Goal: Information Seeking & Learning: Learn about a topic

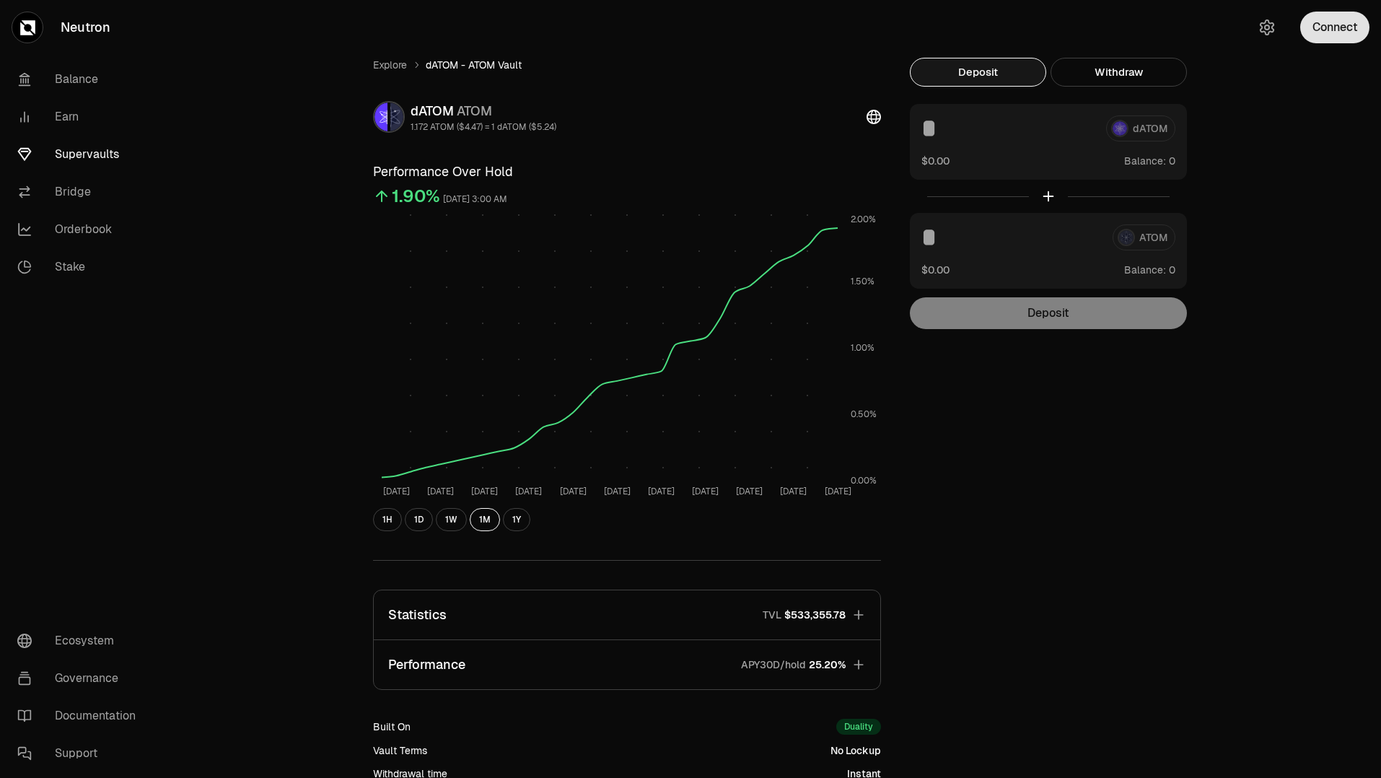
click at [1316, 25] on button "Connect" at bounding box center [1335, 28] width 69 height 32
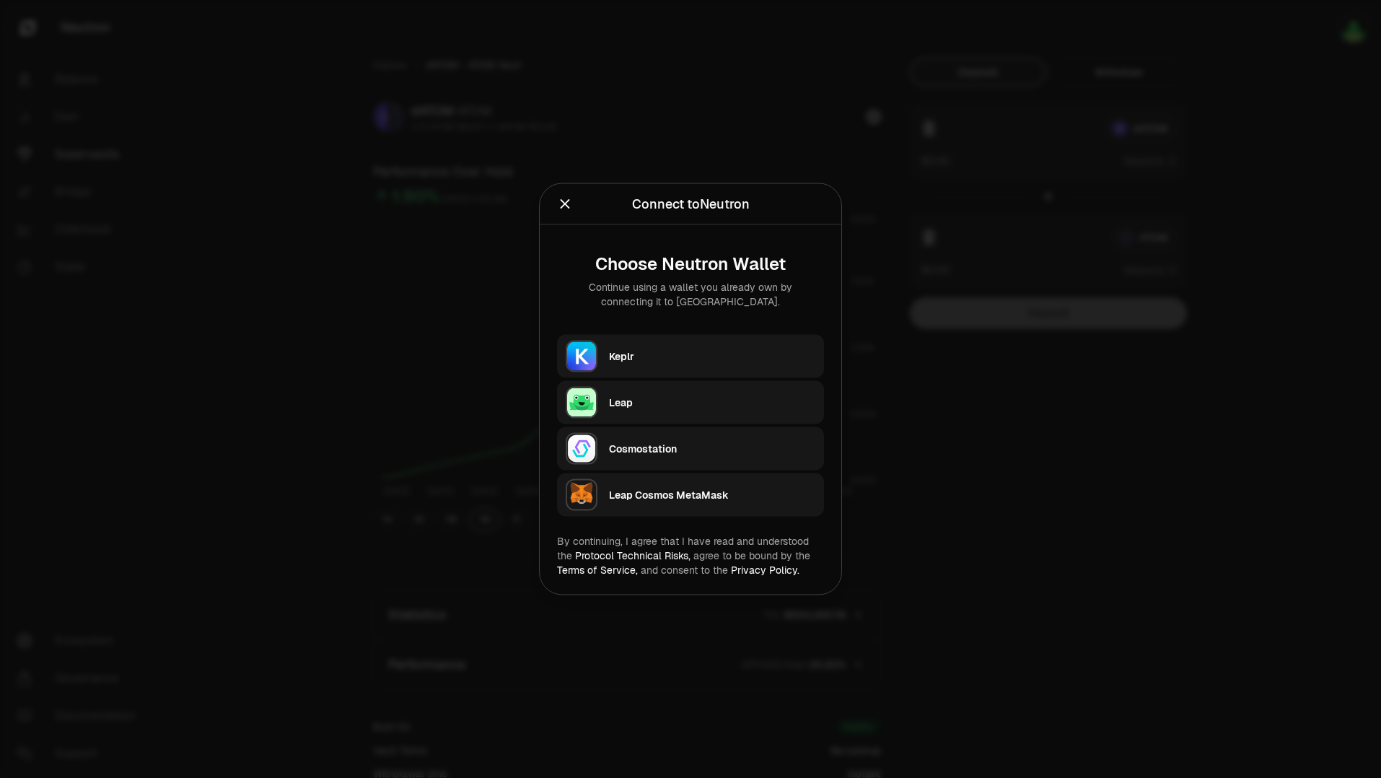
click at [623, 359] on div "Keplr" at bounding box center [712, 356] width 206 height 14
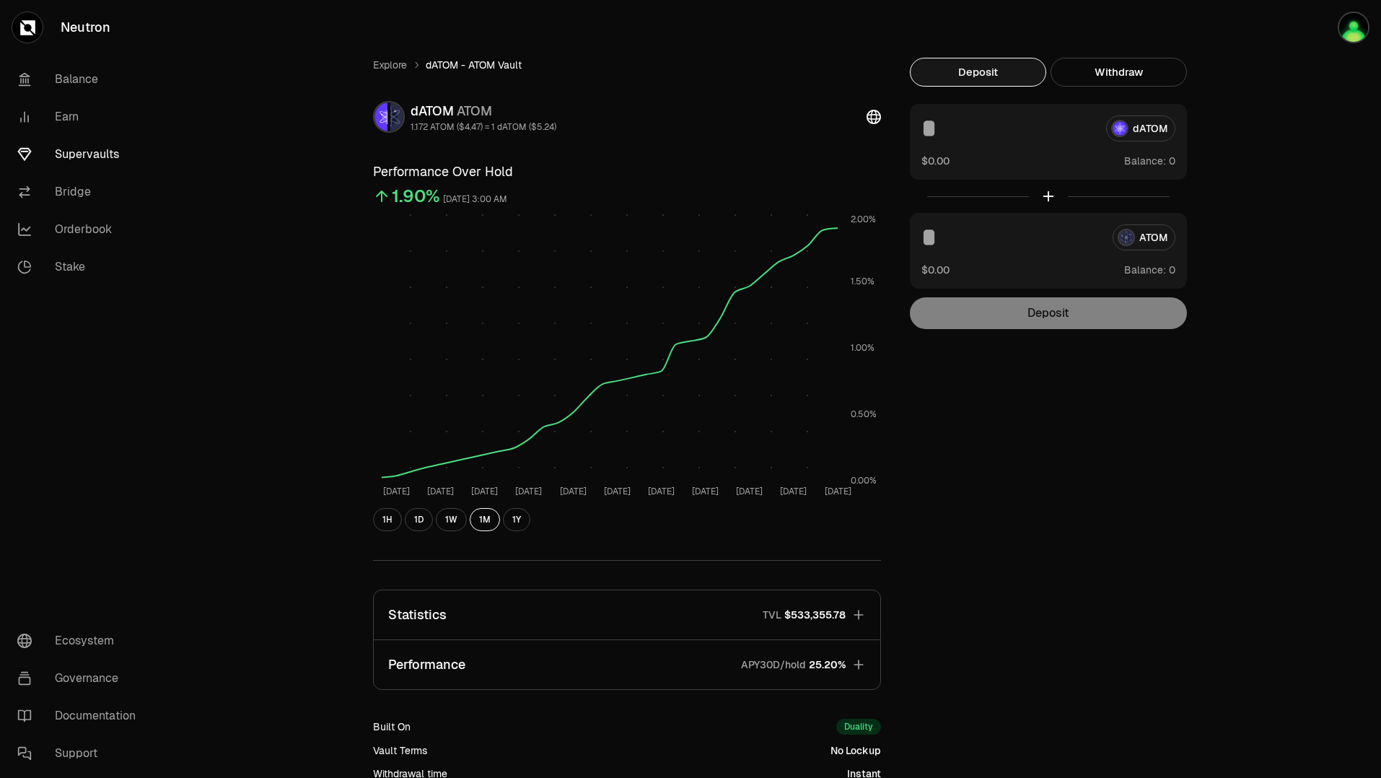
click at [945, 135] on input at bounding box center [1008, 128] width 173 height 26
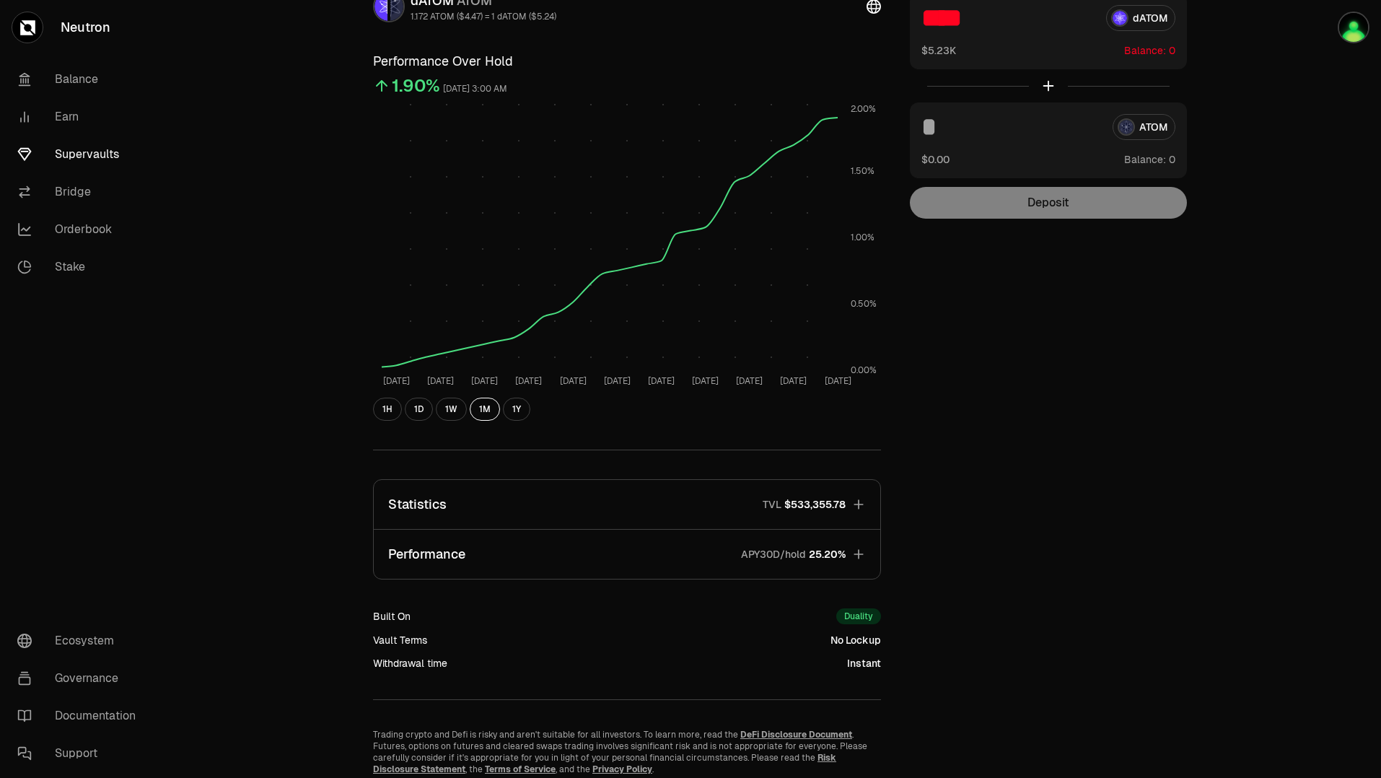
scroll to position [113, 0]
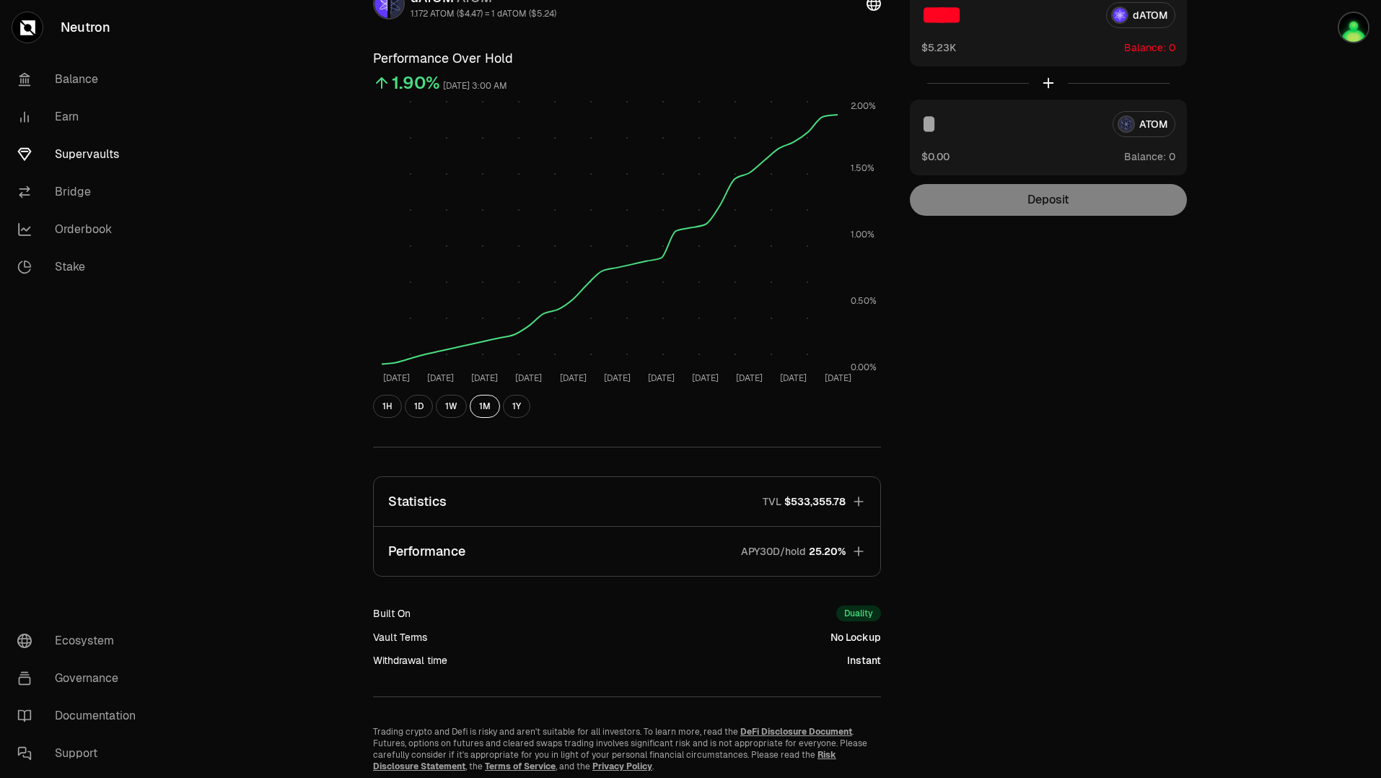
type input "****"
click at [859, 551] on icon "button" at bounding box center [858, 550] width 9 height 9
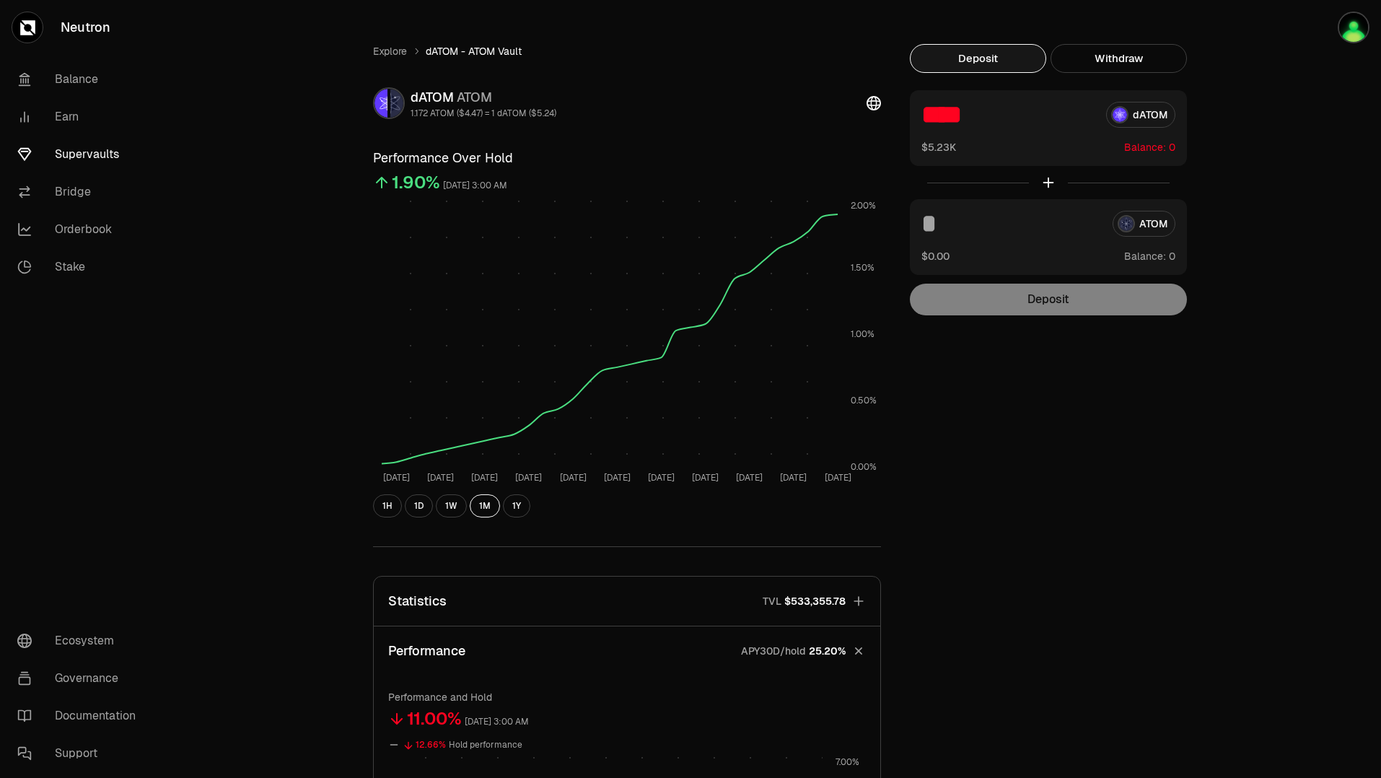
scroll to position [0, 0]
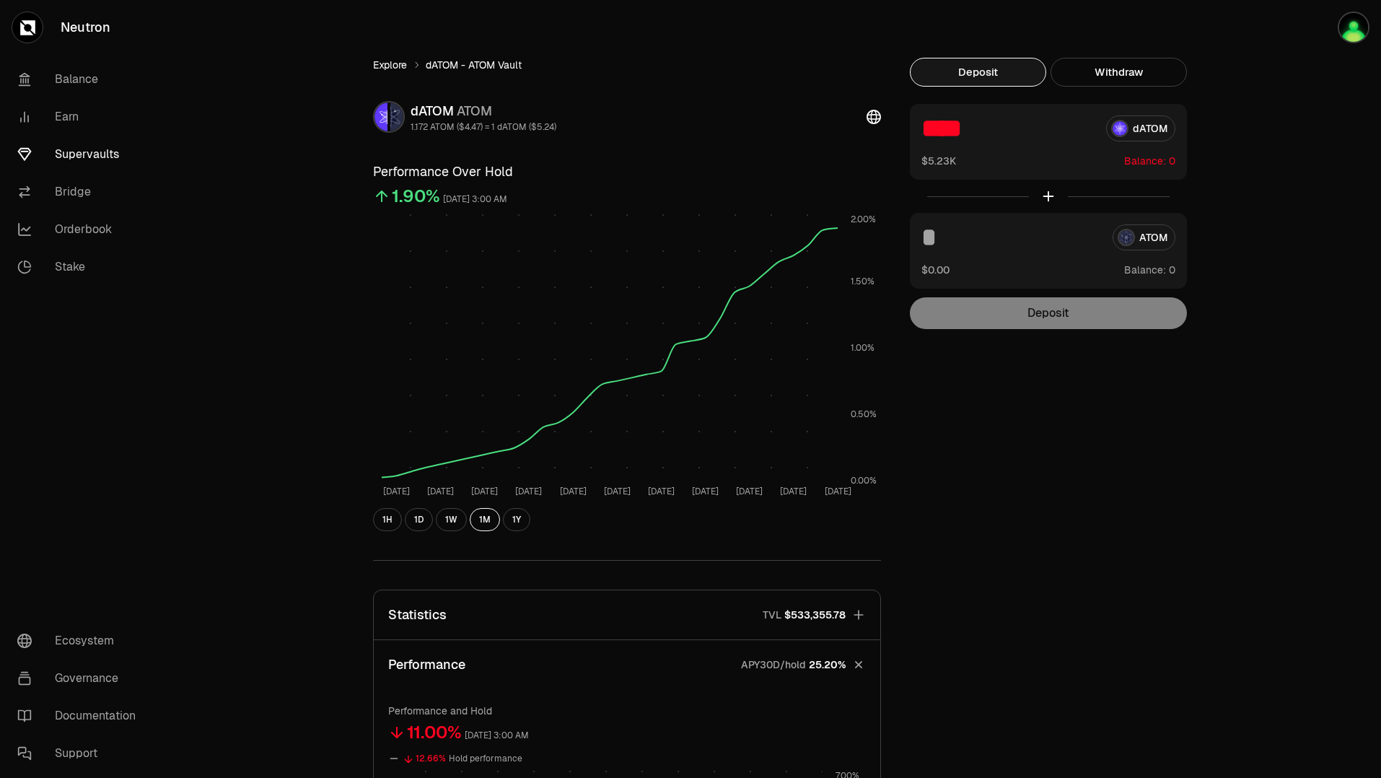
click at [390, 71] on link "Explore" at bounding box center [390, 65] width 34 height 14
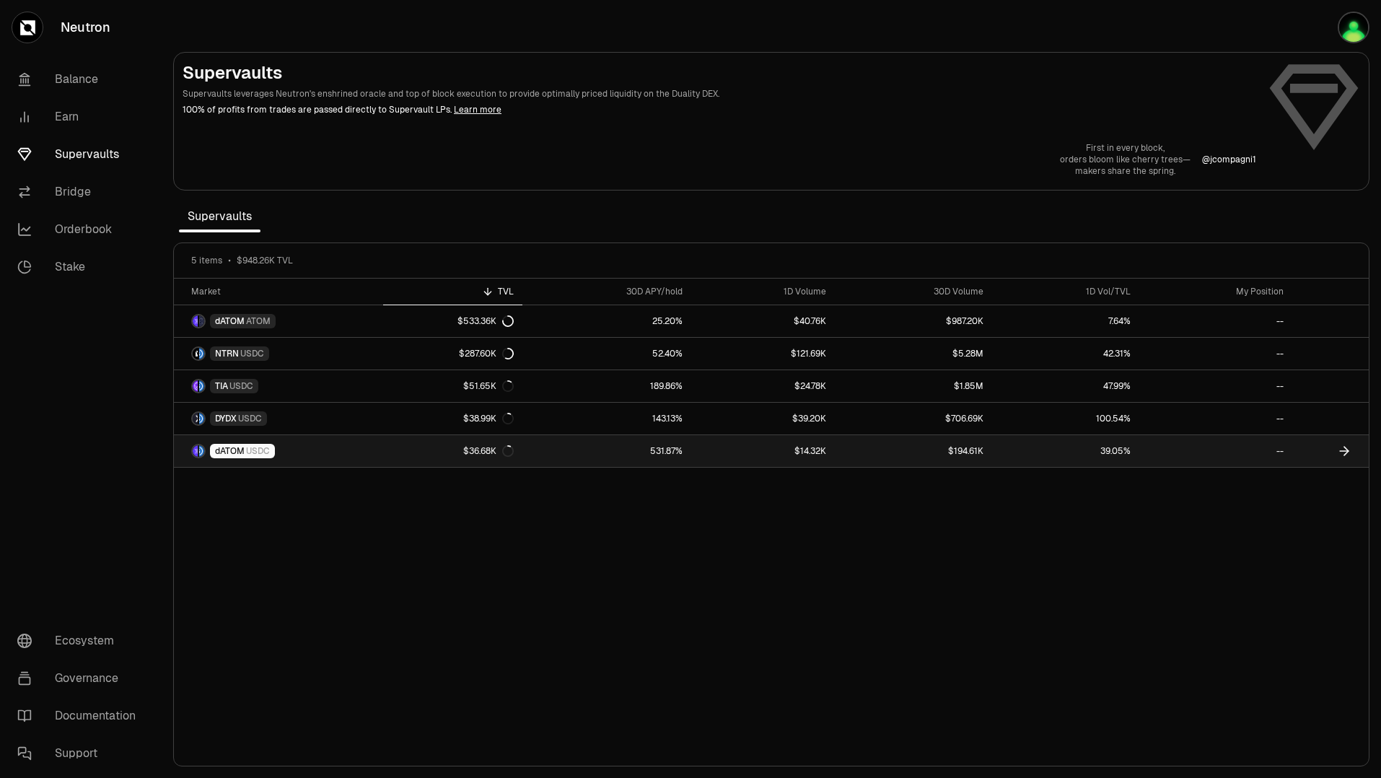
click at [236, 457] on div "dATOM USDC" at bounding box center [242, 451] width 65 height 14
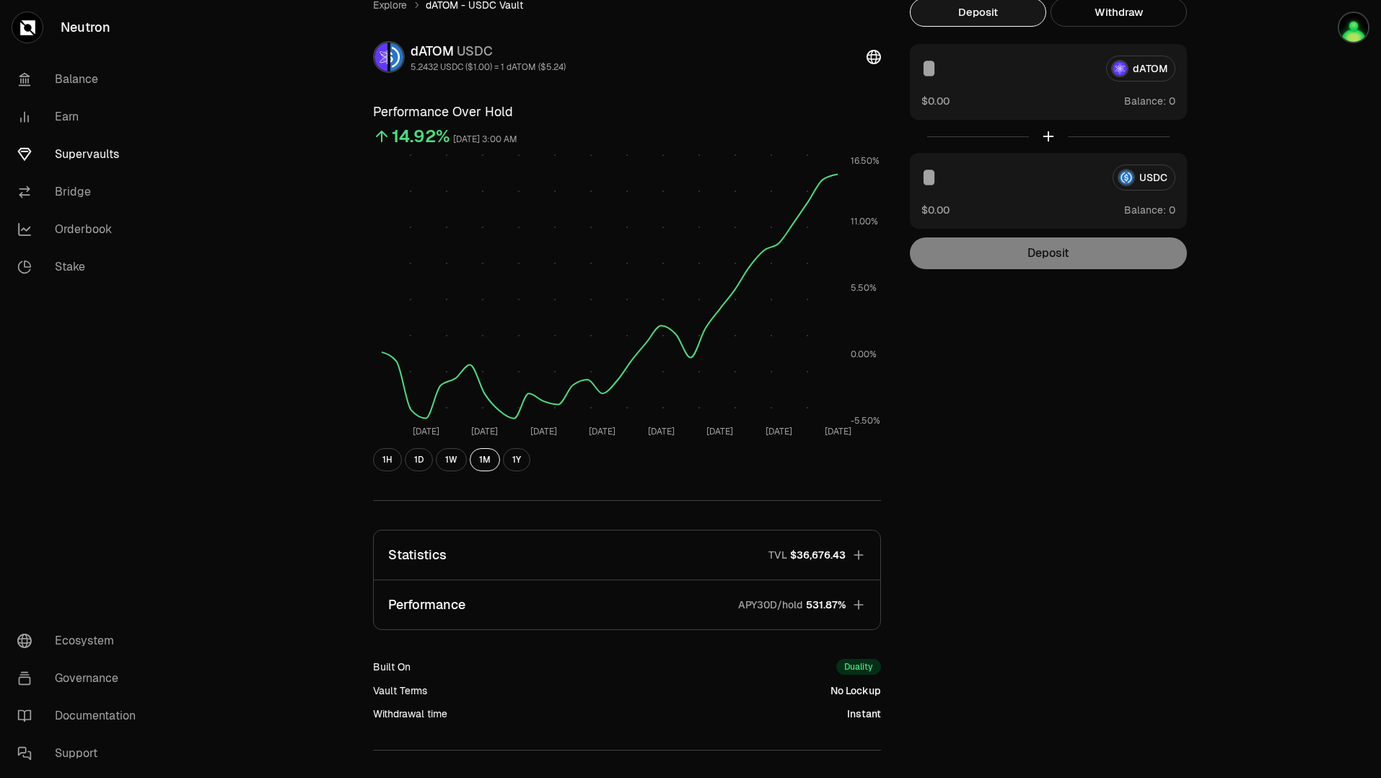
scroll to position [64, 0]
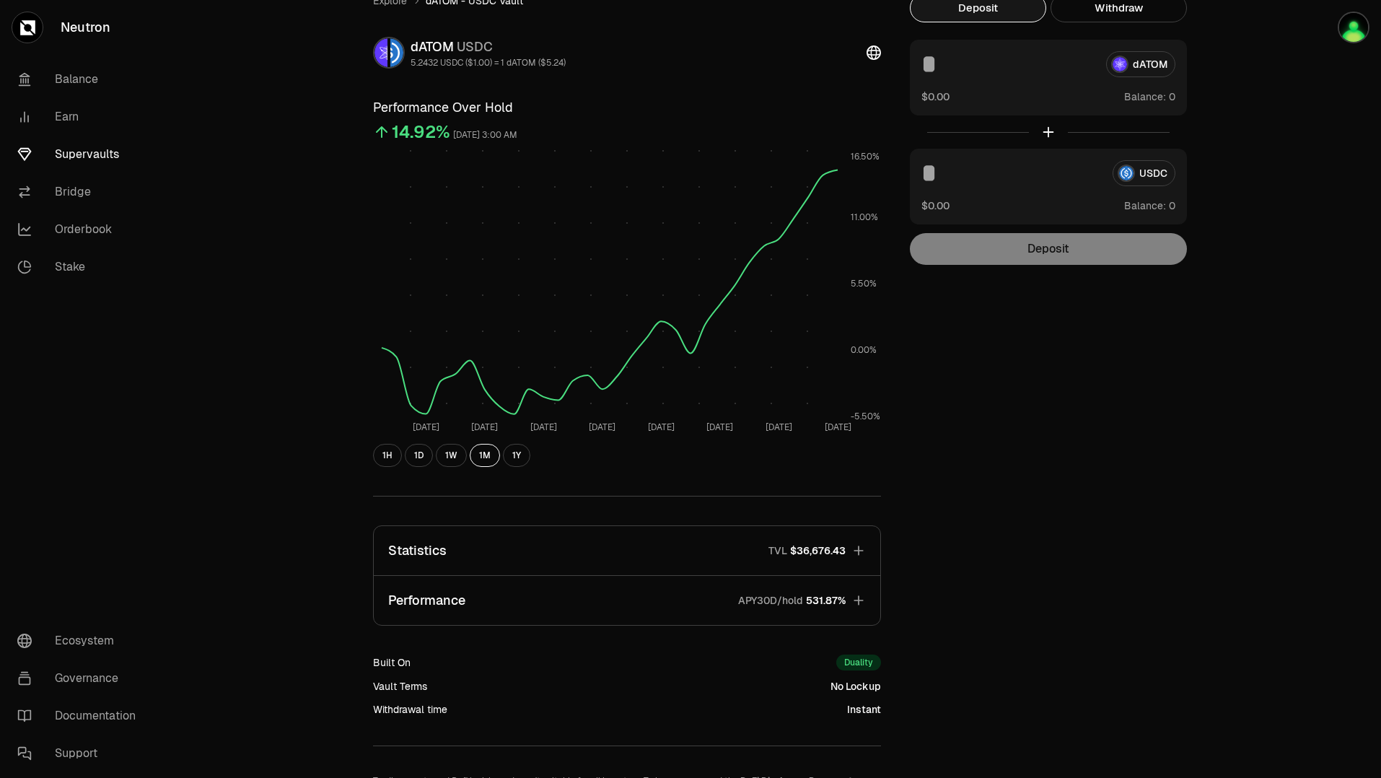
click at [855, 597] on icon "button" at bounding box center [859, 600] width 14 height 14
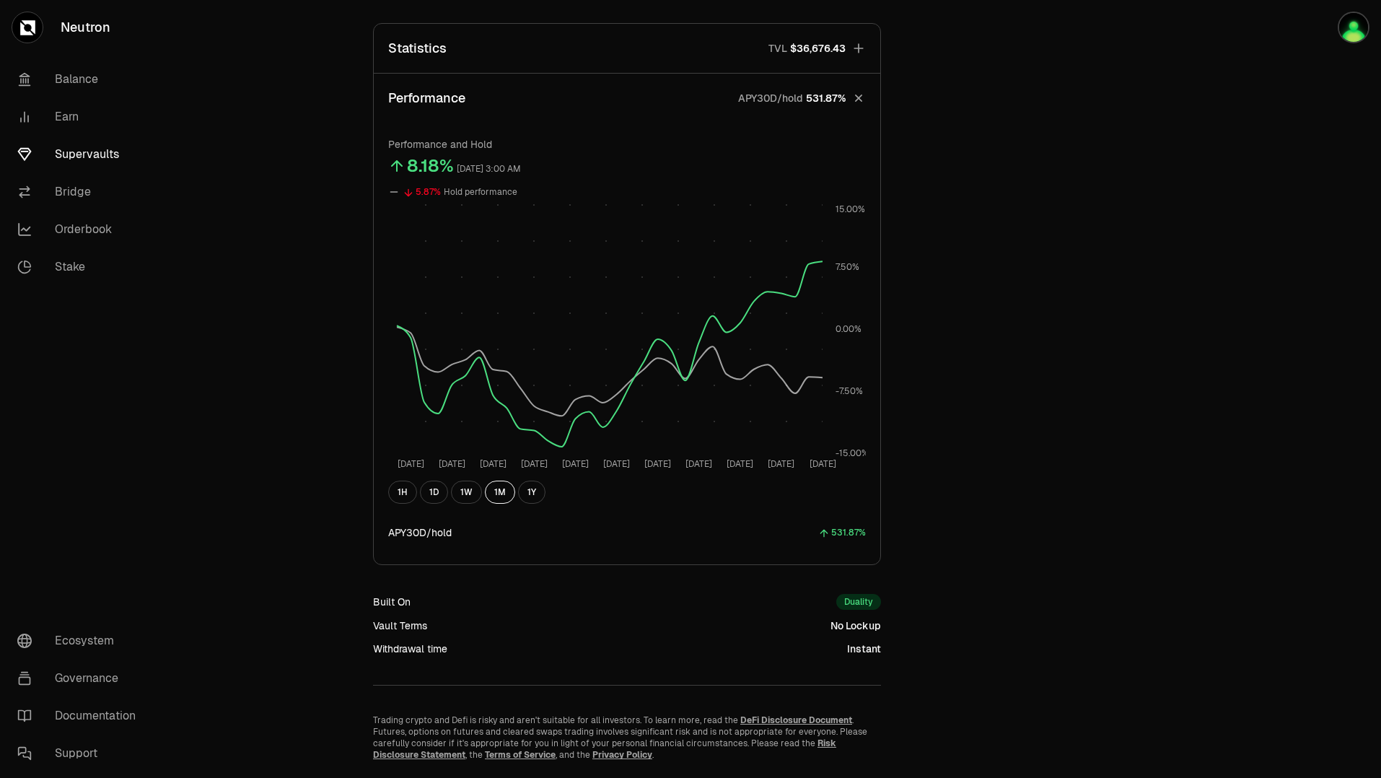
scroll to position [0, 0]
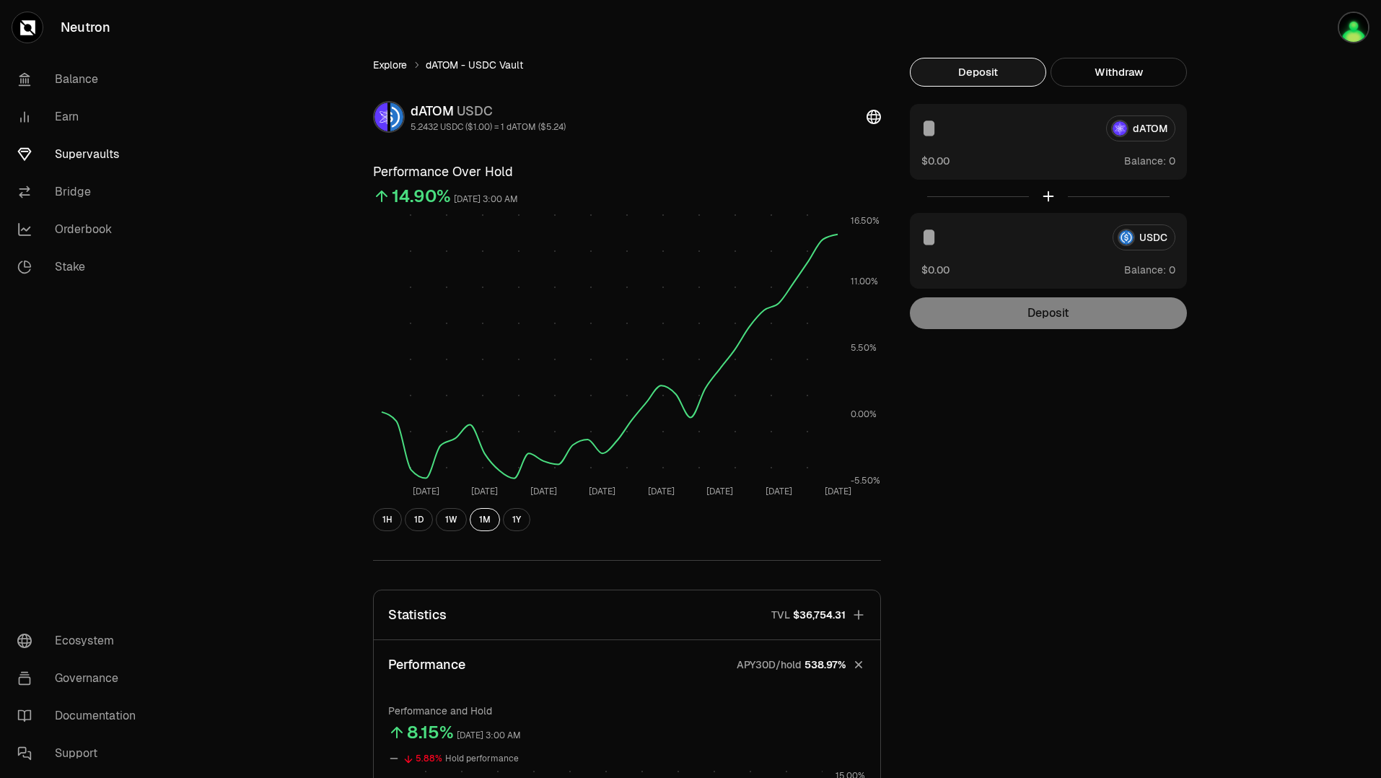
click at [399, 68] on link "Explore" at bounding box center [390, 65] width 34 height 14
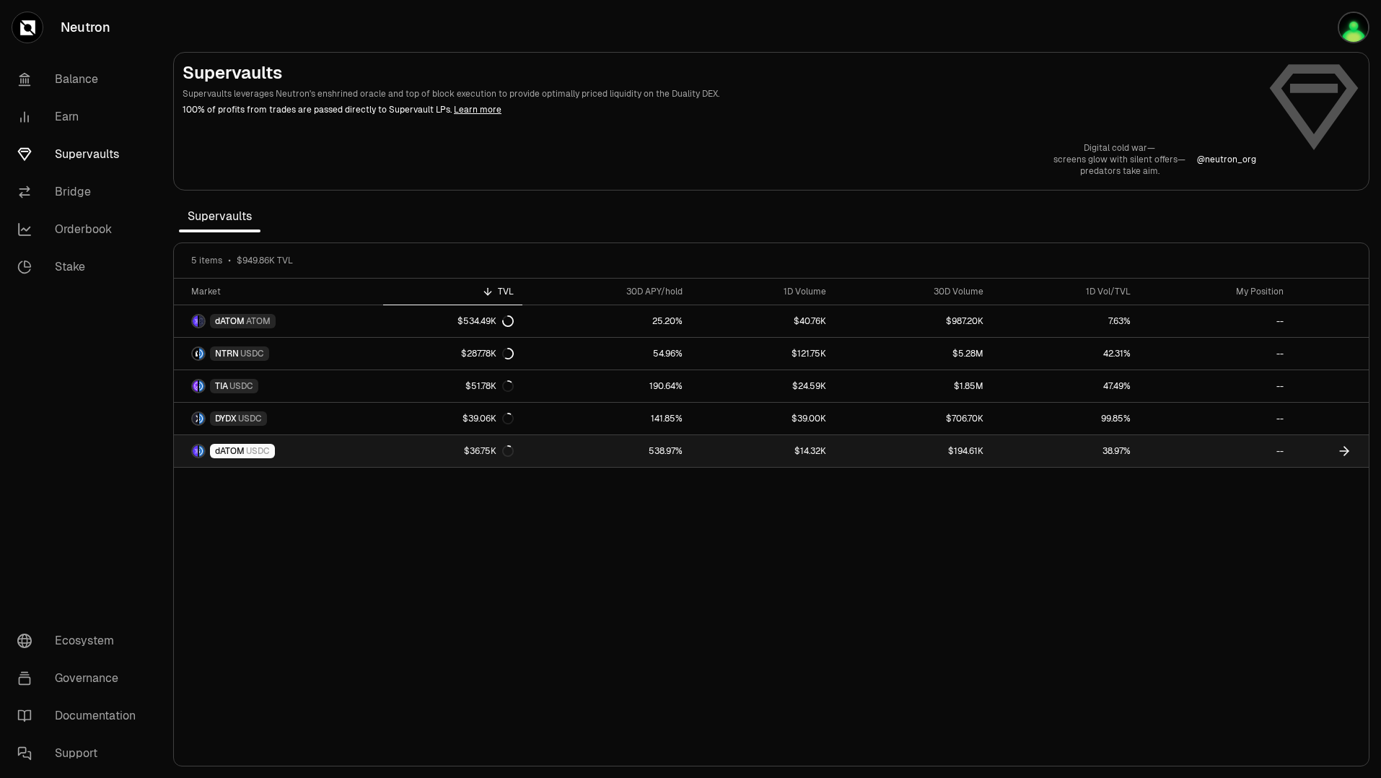
click at [264, 450] on span "USDC" at bounding box center [258, 451] width 24 height 12
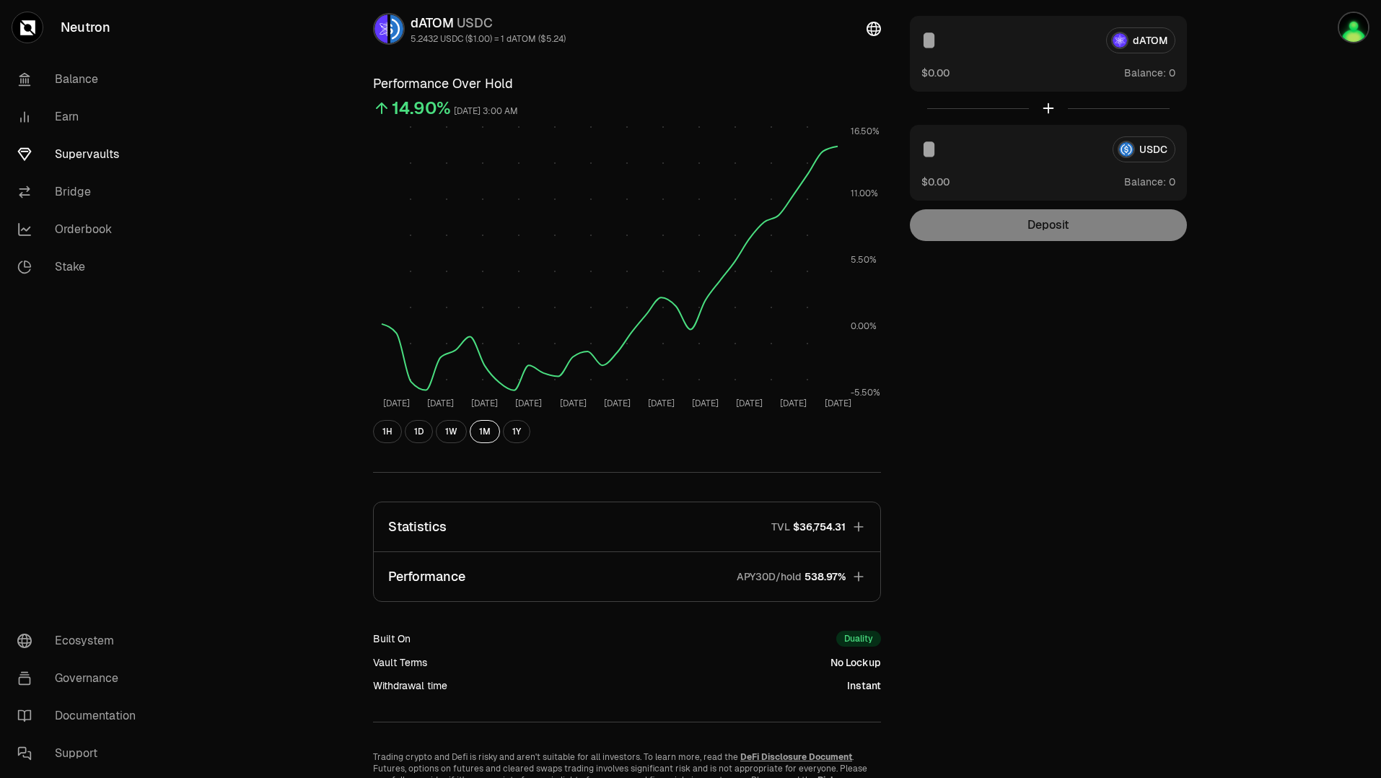
scroll to position [165, 0]
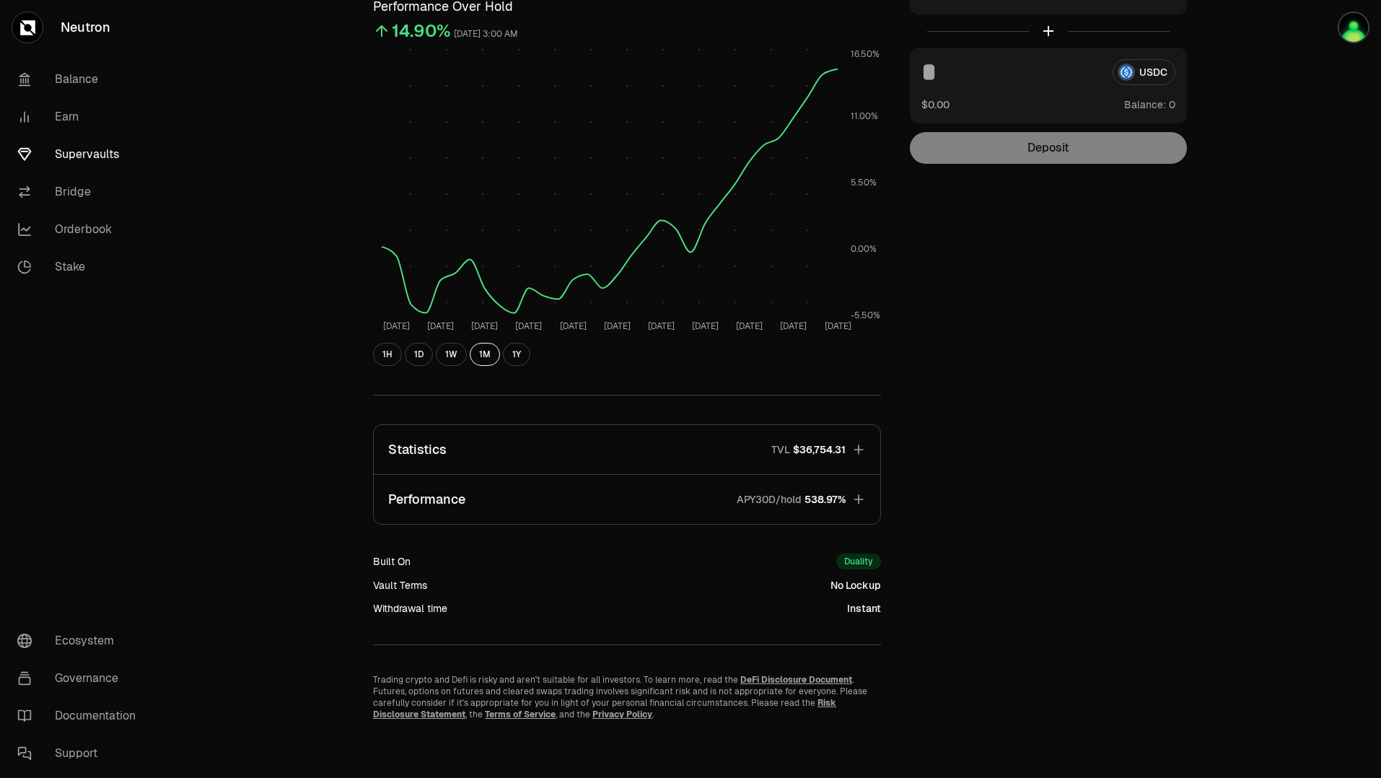
click at [869, 448] on button "Statistics TVL $36,754.31" at bounding box center [627, 449] width 507 height 49
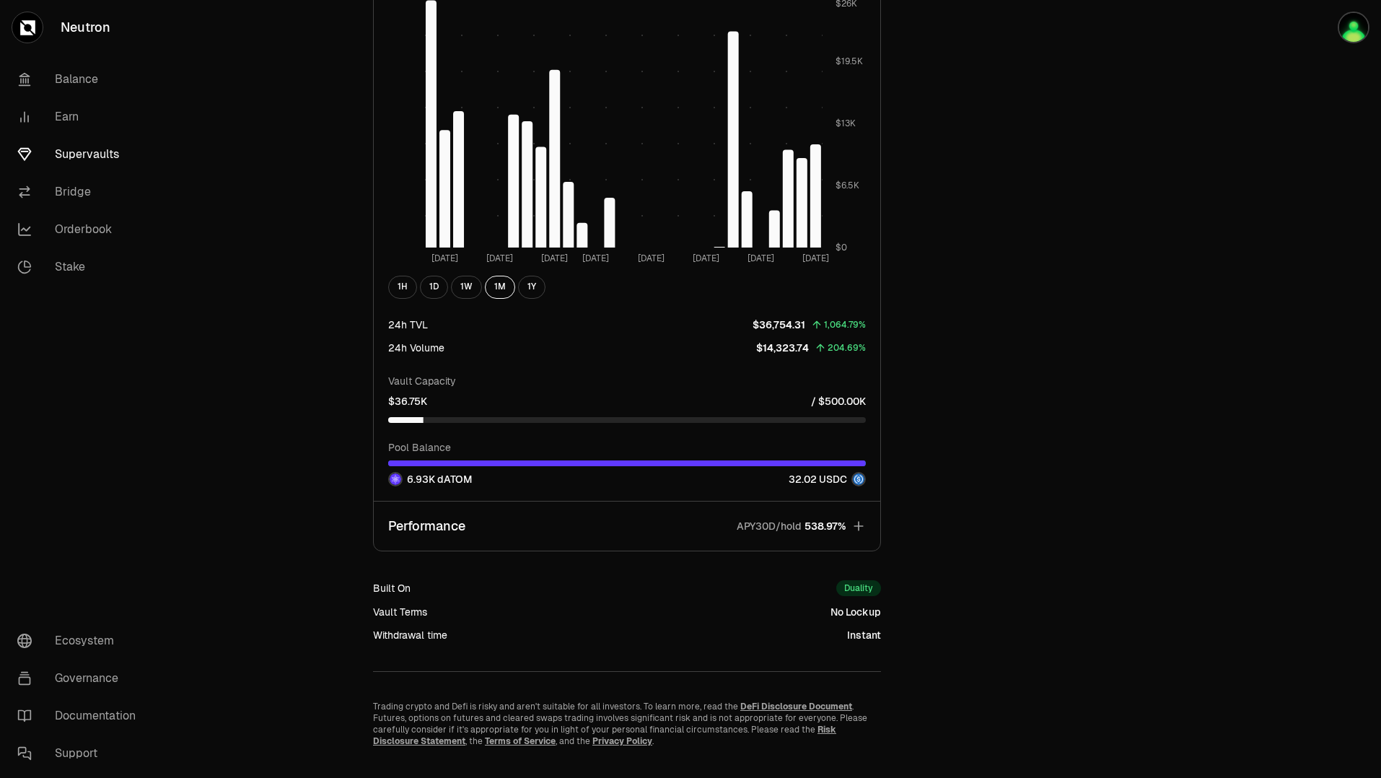
scroll to position [1113, 0]
click at [844, 522] on span "538.97%" at bounding box center [825, 525] width 41 height 14
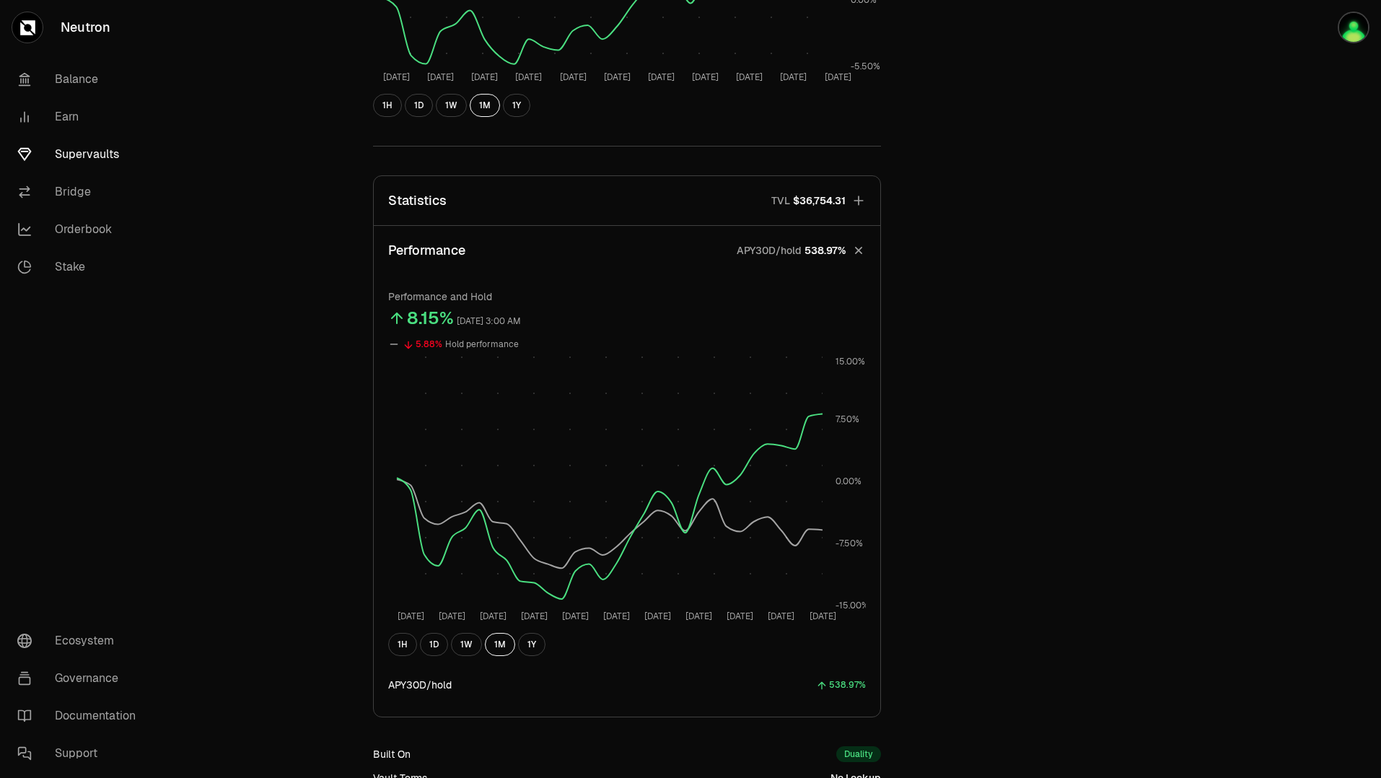
scroll to position [416, 0]
click at [430, 317] on div "8.15%" at bounding box center [430, 316] width 47 height 23
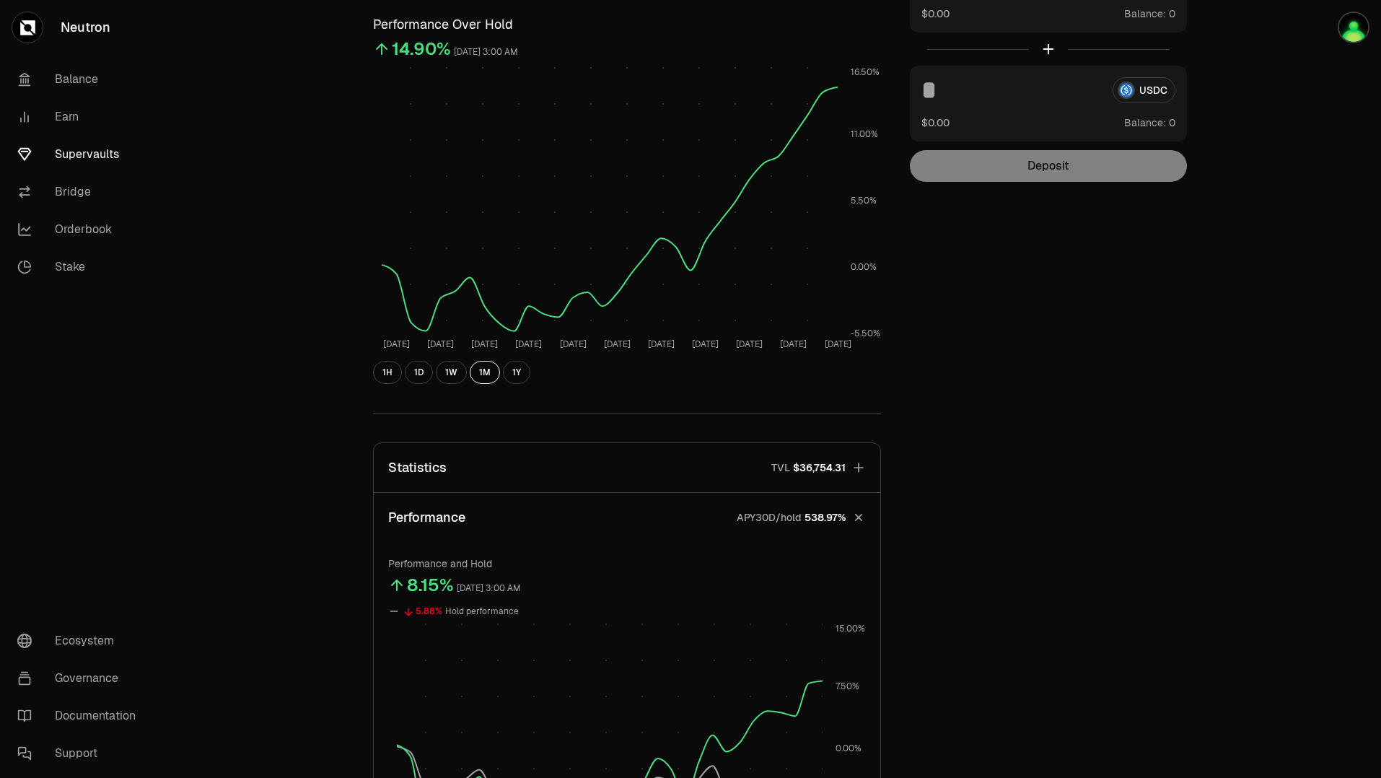
scroll to position [0, 0]
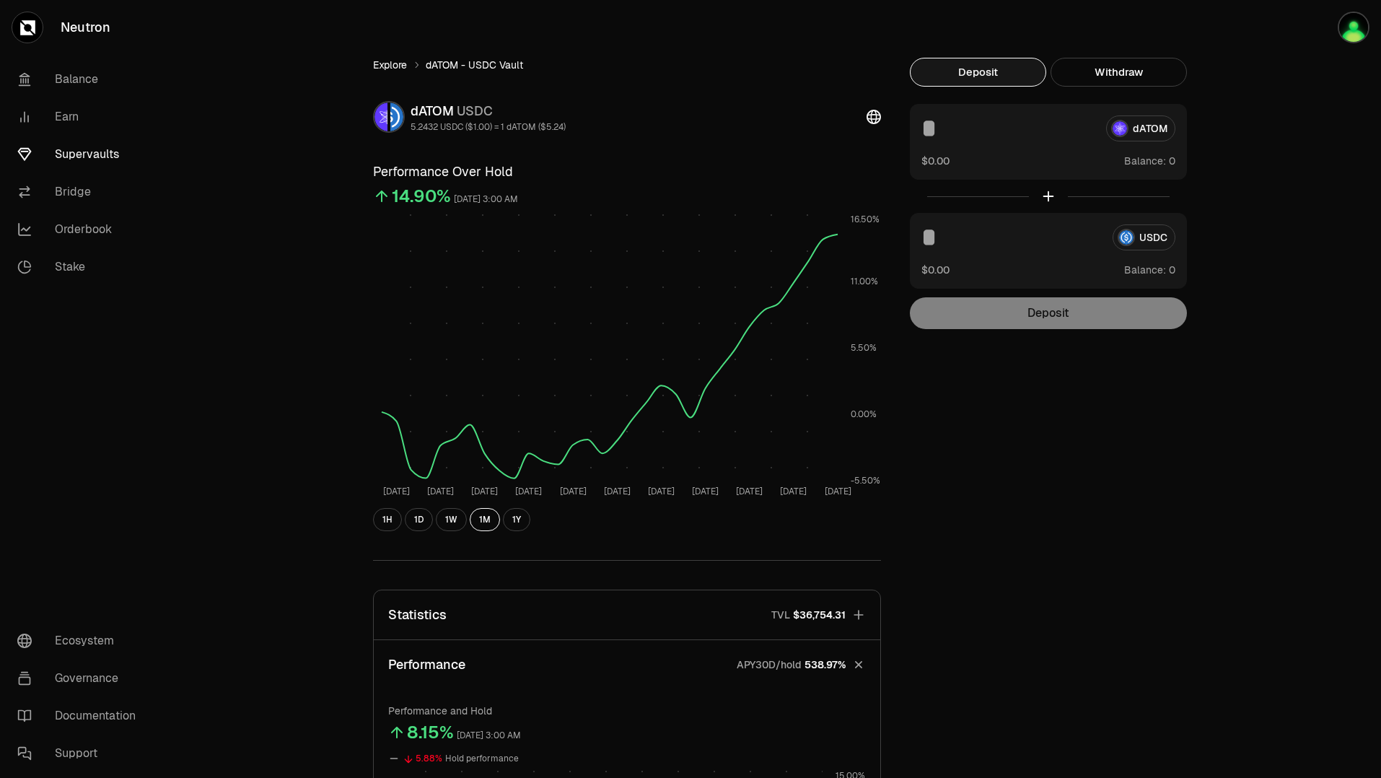
click at [397, 64] on link "Explore" at bounding box center [390, 65] width 34 height 14
